Goal: Download file/media

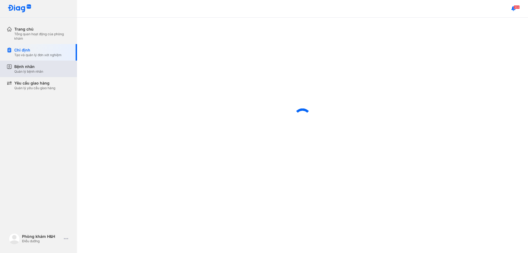
click at [43, 69] on div "Quản lý bệnh nhân" at bounding box center [28, 71] width 29 height 4
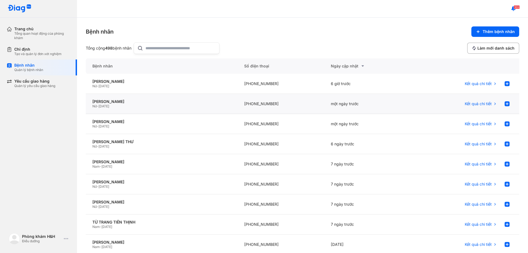
click at [126, 106] on div "Nữ - 13/10/2003" at bounding box center [161, 106] width 138 height 4
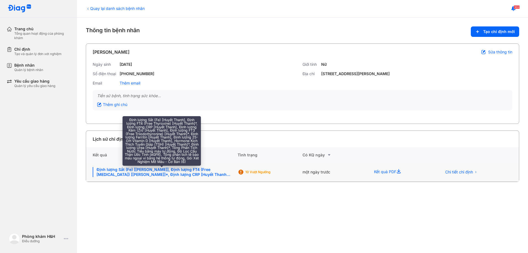
click at [200, 174] on div "Định lượng Sắt (Fe) [Huyết Thanh], Định lượng FT4 (Free Thyroxine) [Huyết Thanh…" at bounding box center [162, 172] width 138 height 10
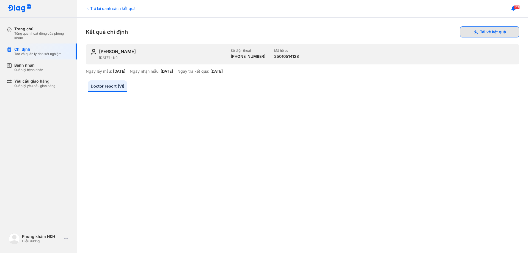
click at [478, 32] on button "Tải về kết quả" at bounding box center [489, 31] width 59 height 11
click at [34, 63] on div "Bệnh nhân" at bounding box center [28, 65] width 29 height 5
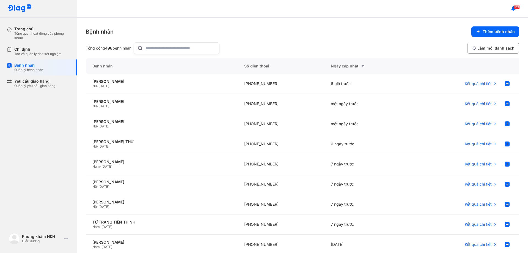
click at [168, 43] on input "text" at bounding box center [180, 48] width 70 height 11
click at [166, 48] on input "text" at bounding box center [180, 48] width 70 height 11
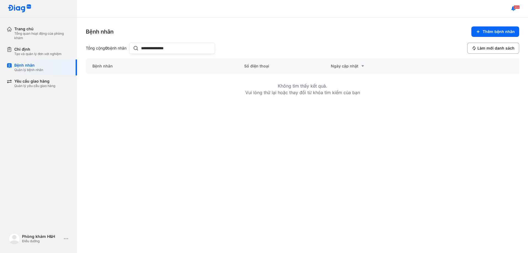
type input "**********"
